Goal: Task Accomplishment & Management: Use online tool/utility

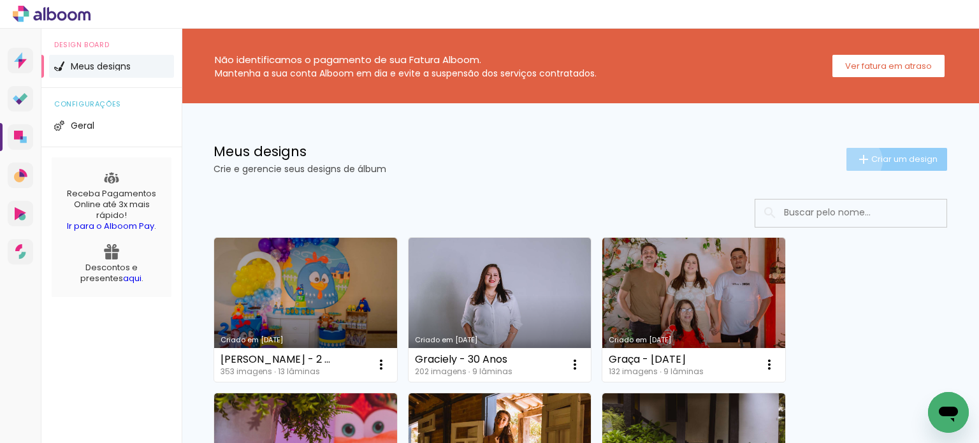
click at [856, 161] on iron-icon at bounding box center [863, 159] width 15 height 15
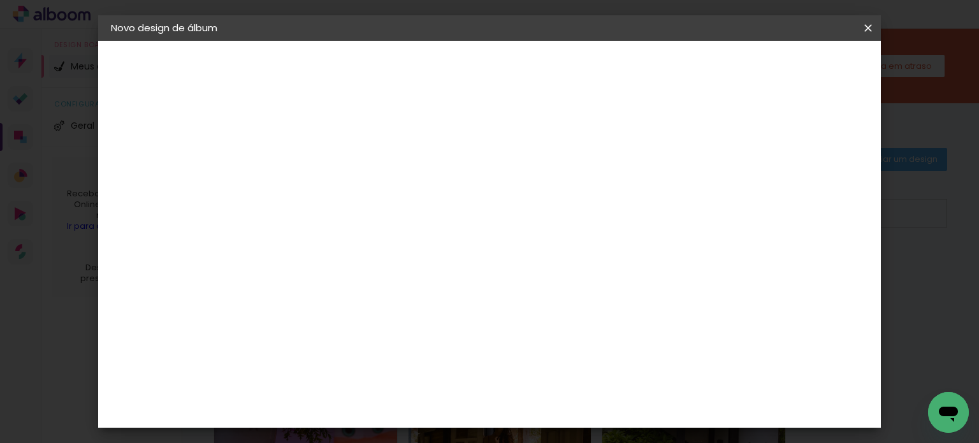
click at [319, 165] on input at bounding box center [319, 171] width 0 height 20
type input "[PERSON_NAME] e [PERSON_NAME]"
type paper-input "[PERSON_NAME] e [PERSON_NAME]"
click at [450, 77] on paper-button "Avançar" at bounding box center [419, 68] width 62 height 22
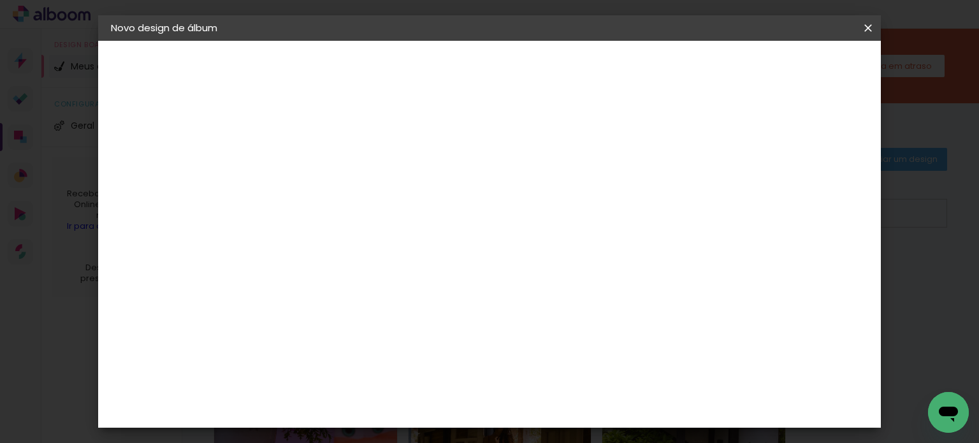
click at [407, 147] on paper-item "3ZERO5" at bounding box center [352, 161] width 138 height 28
click at [390, 155] on paper-input-container at bounding box center [352, 140] width 138 height 29
type input "Matia"
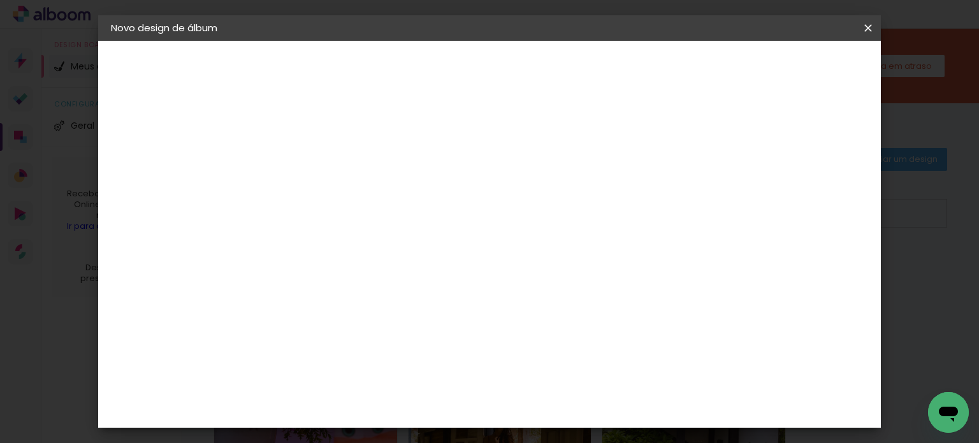
type paper-input "Matia"
click at [396, 296] on paper-item "Matias Encadernações" at bounding box center [339, 290] width 113 height 33
click at [0, 0] on slot "Tamanho Livre" at bounding box center [0, 0] width 0 height 0
click at [389, 285] on div "Matias Encadernações" at bounding box center [350, 291] width 78 height 20
click at [0, 0] on slot "Avançar" at bounding box center [0, 0] width 0 height 0
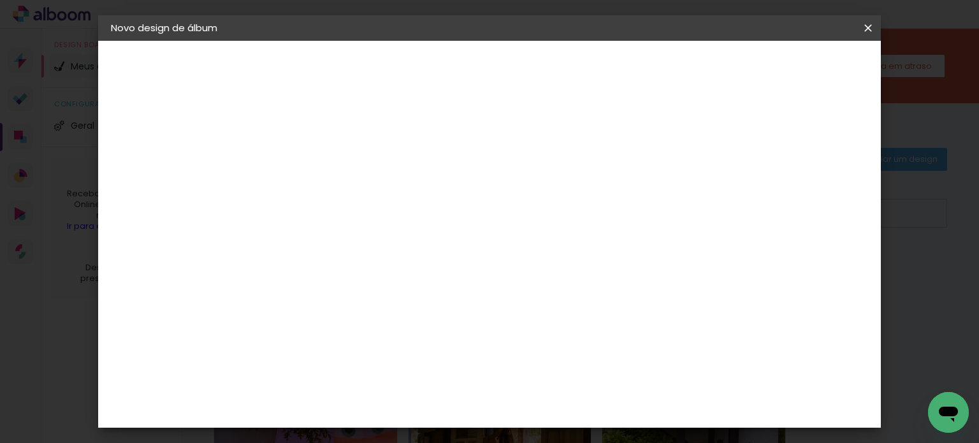
click at [369, 212] on input "text" at bounding box center [344, 222] width 50 height 20
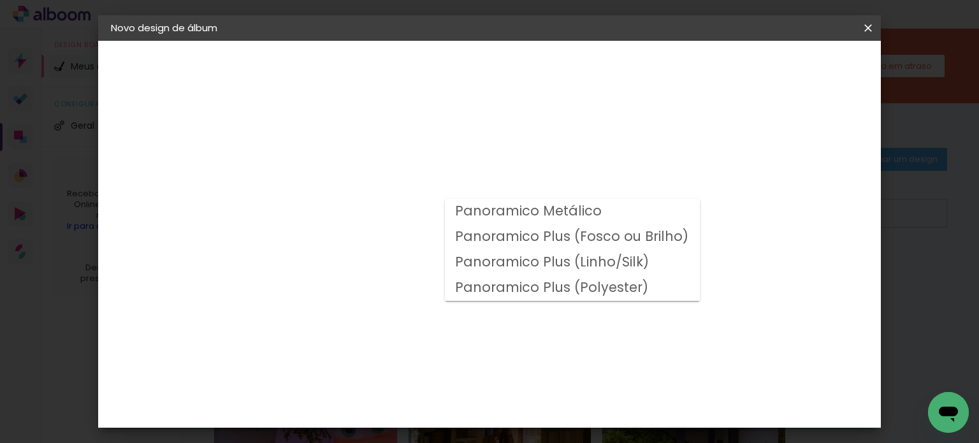
click at [0, 0] on slot "Panoramico Plus (Fosco ou Brilho)" at bounding box center [0, 0] width 0 height 0
type input "Panoramico Plus (Fosco ou Brilho)"
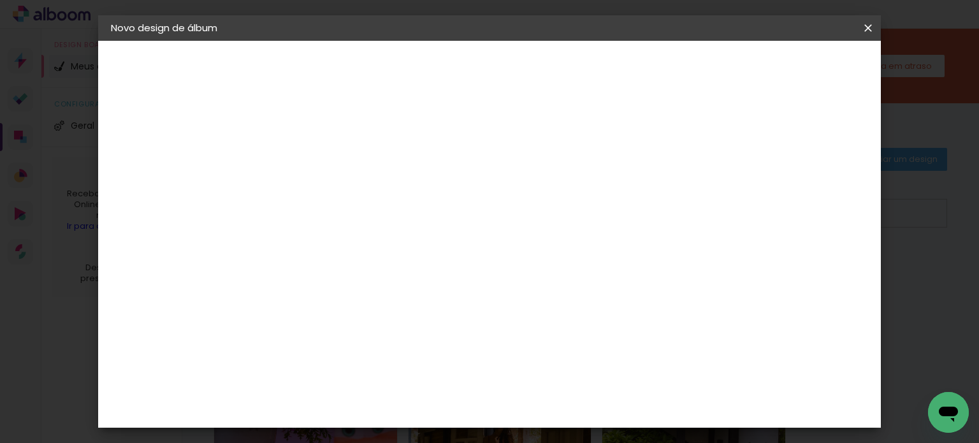
scroll to position [510, 0]
click at [406, 425] on span "25 × 25" at bounding box center [375, 442] width 59 height 34
click at [0, 0] on slot "Avançar" at bounding box center [0, 0] width 0 height 0
click at [624, 64] on span "Iniciar design" at bounding box center [595, 67] width 58 height 9
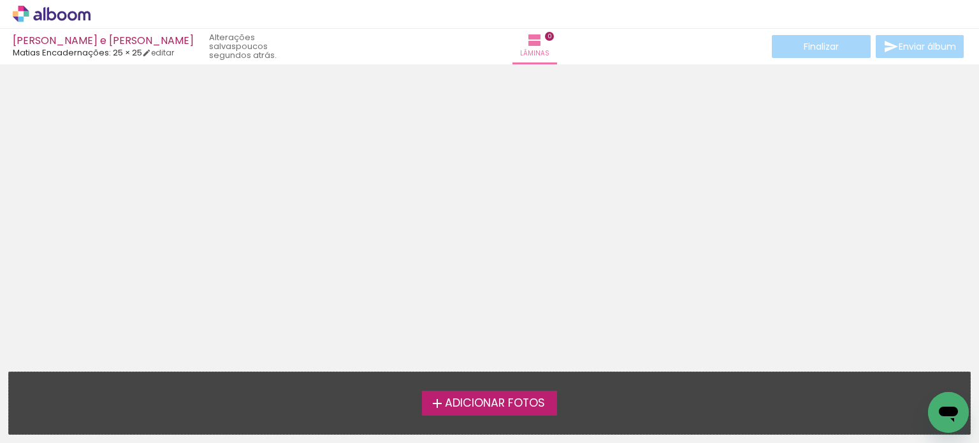
click at [525, 400] on span "Adicionar Fotos" at bounding box center [495, 403] width 100 height 11
click at [0, 0] on input "file" at bounding box center [0, 0] width 0 height 0
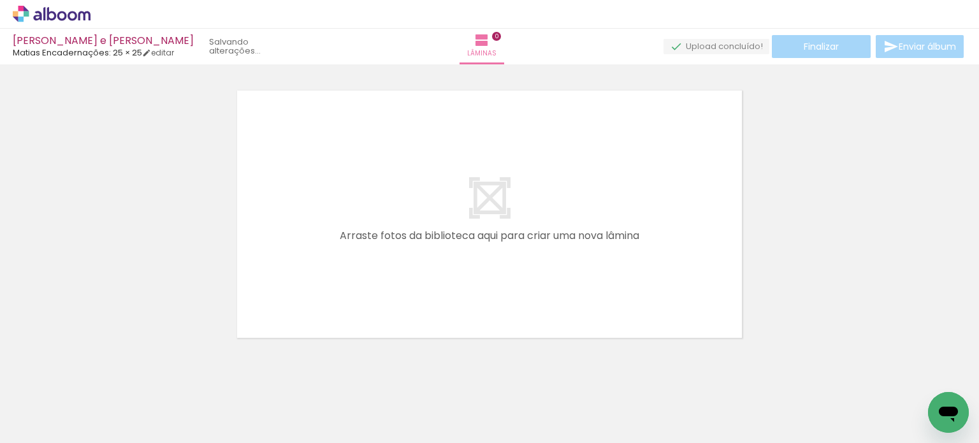
scroll to position [16, 0]
click at [60, 420] on span "Adicionar Fotos" at bounding box center [45, 426] width 38 height 14
click at [0, 0] on input "file" at bounding box center [0, 0] width 0 height 0
click at [43, 425] on span "Adicionar Fotos" at bounding box center [45, 426] width 38 height 14
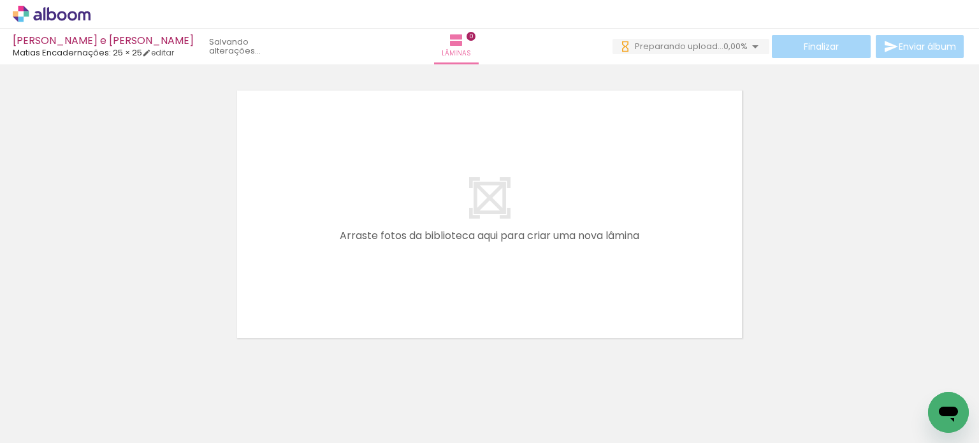
click at [0, 0] on input "file" at bounding box center [0, 0] width 0 height 0
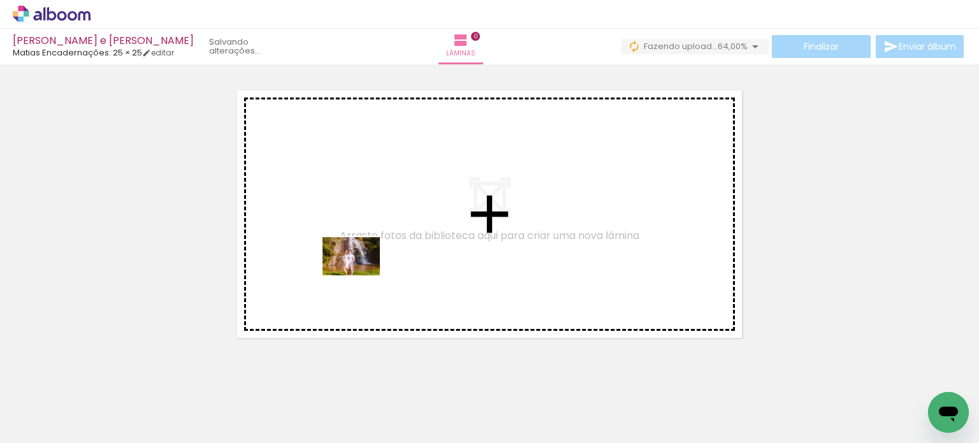
drag, startPoint x: 144, startPoint y: 409, endPoint x: 372, endPoint y: 266, distance: 269.6
click at [372, 266] on quentale-workspace at bounding box center [489, 221] width 979 height 443
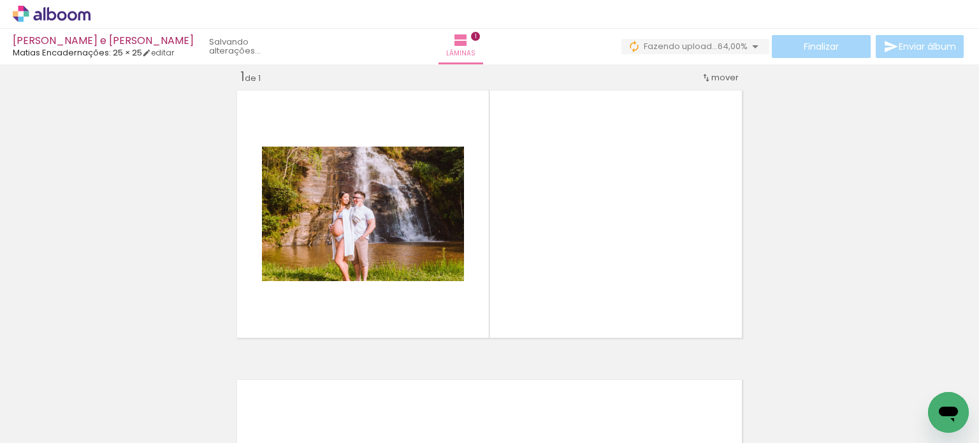
scroll to position [16, 0]
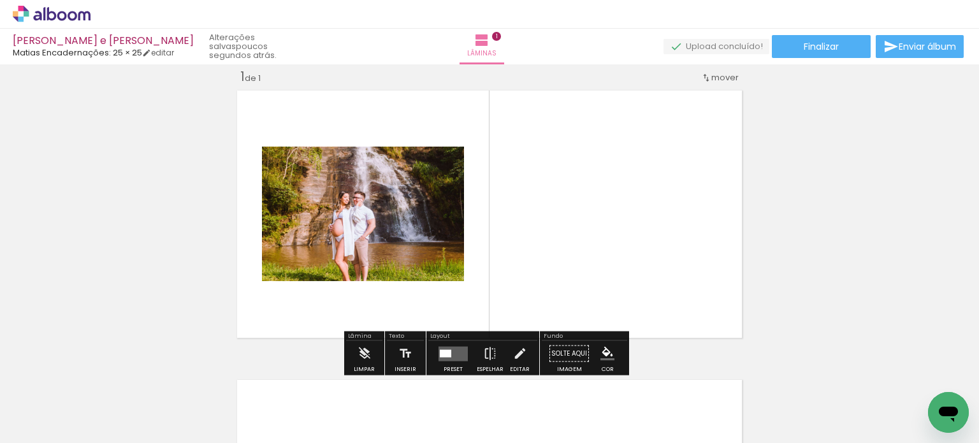
click at [59, 18] on icon at bounding box center [62, 16] width 10 height 10
